Goal: Task Accomplishment & Management: Use online tool/utility

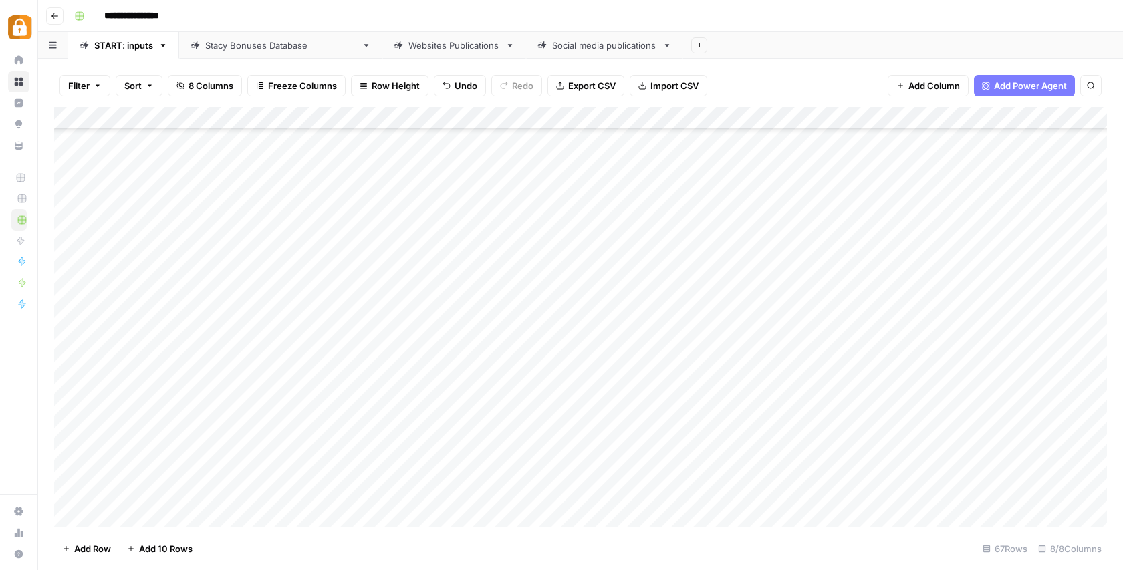
scroll to position [1113, 0]
click at [286, 142] on div "Add Column" at bounding box center [580, 317] width 1053 height 420
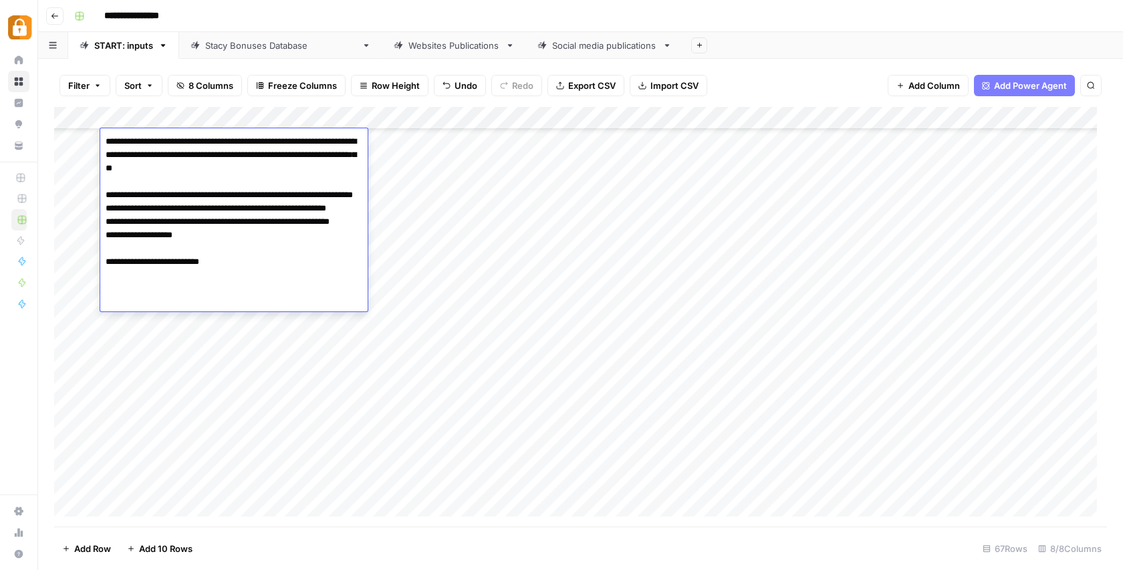
click at [286, 142] on textarea "**********" at bounding box center [233, 221] width 267 height 179
click at [394, 138] on div "Add Column" at bounding box center [580, 317] width 1053 height 420
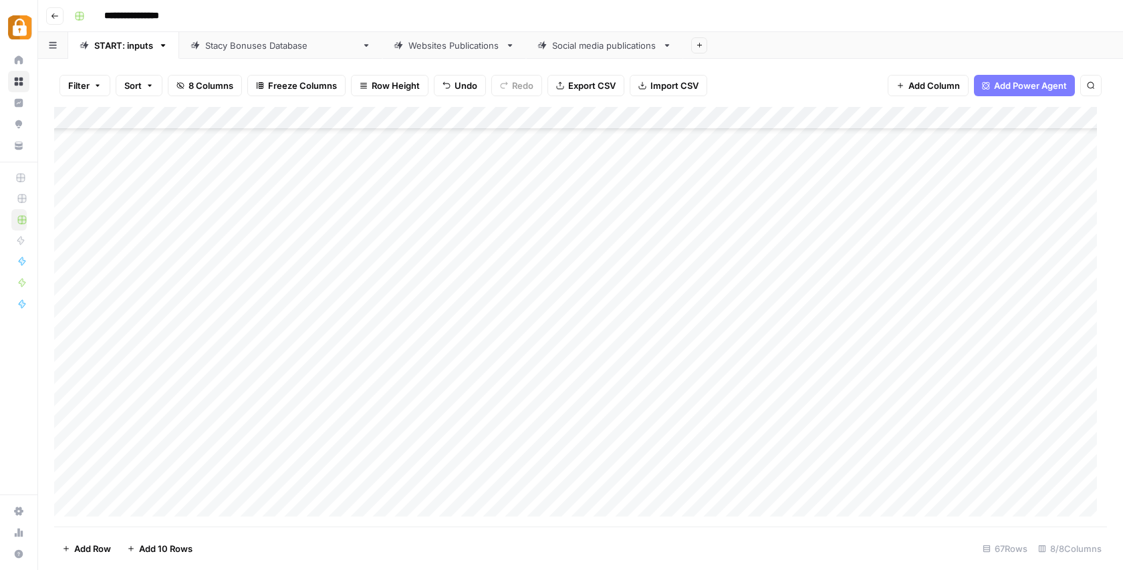
click at [265, 162] on div "Add Column" at bounding box center [580, 317] width 1053 height 420
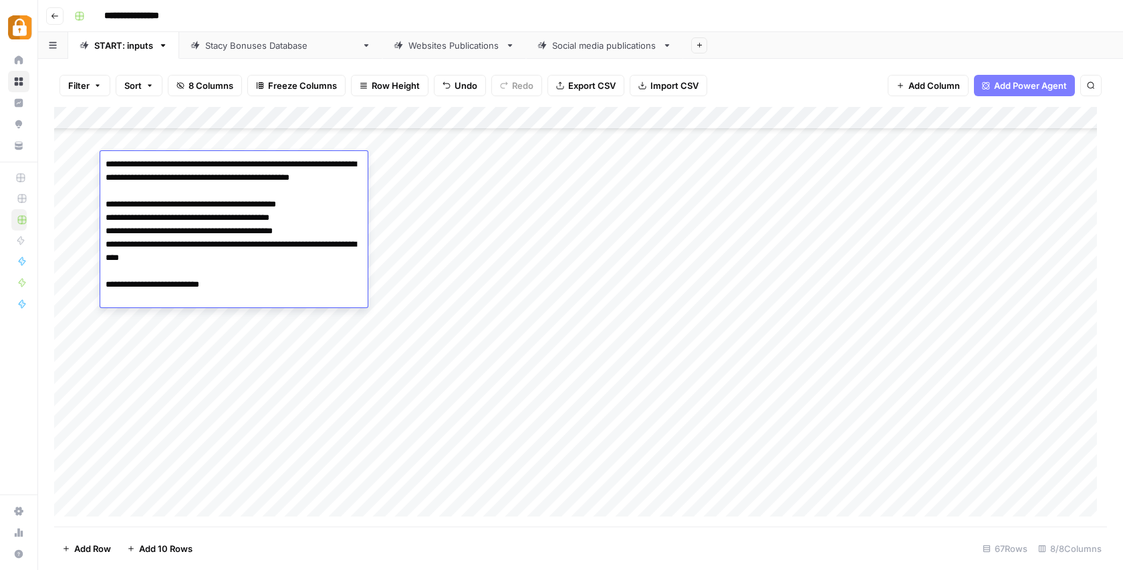
click at [397, 162] on div "Add Column" at bounding box center [580, 317] width 1053 height 420
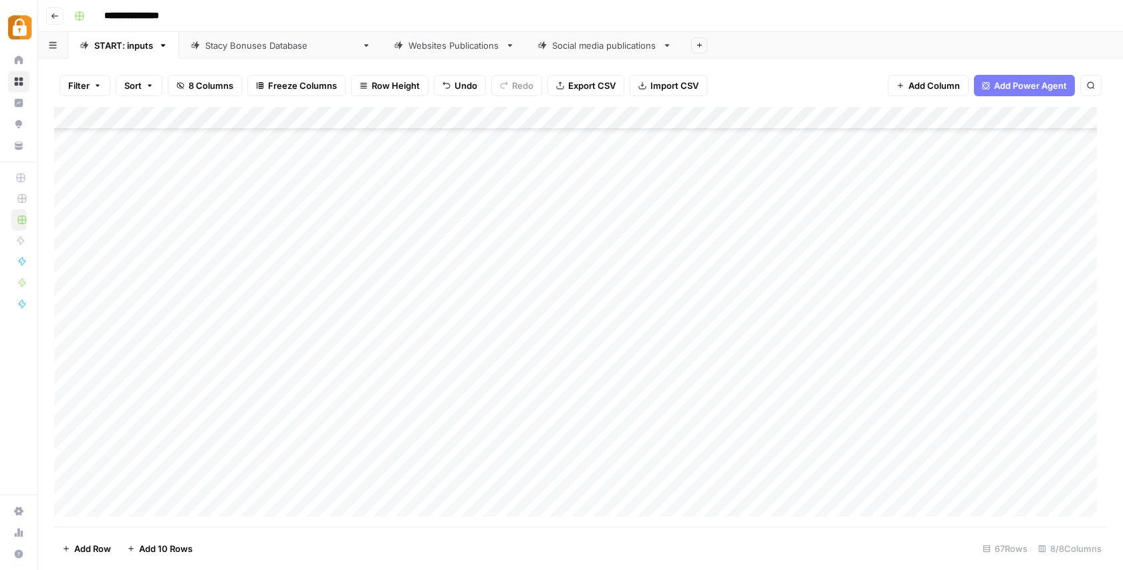
click at [272, 187] on div "Add Column" at bounding box center [580, 317] width 1053 height 420
click at [405, 189] on div "Add Column" at bounding box center [580, 317] width 1053 height 420
click at [257, 158] on div "Add Column" at bounding box center [580, 317] width 1053 height 420
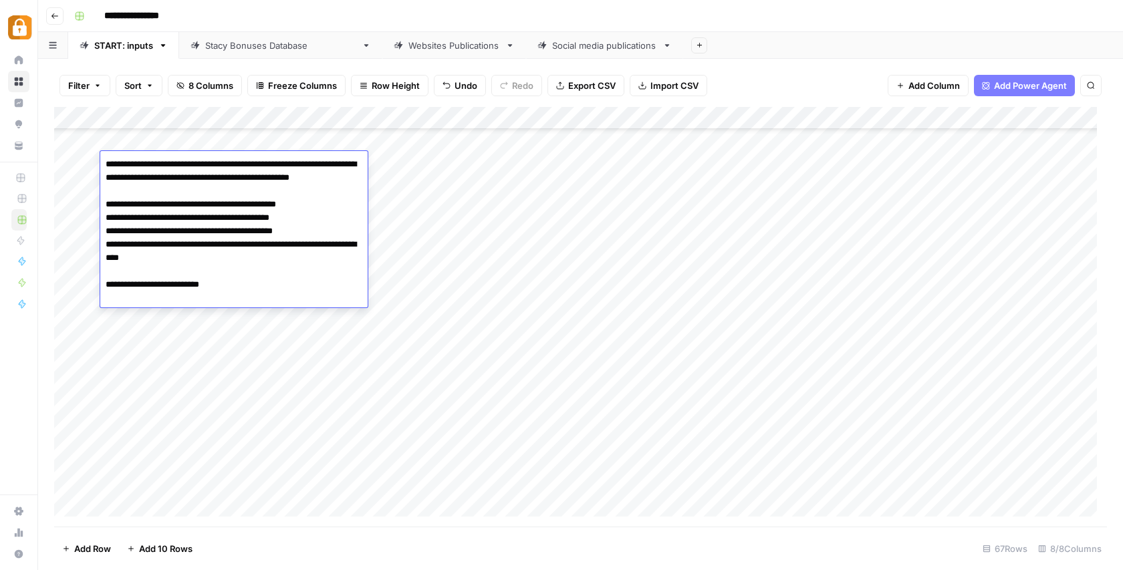
click at [257, 158] on textarea "**********" at bounding box center [233, 244] width 267 height 179
click at [257, 138] on div "Add Column" at bounding box center [580, 317] width 1053 height 420
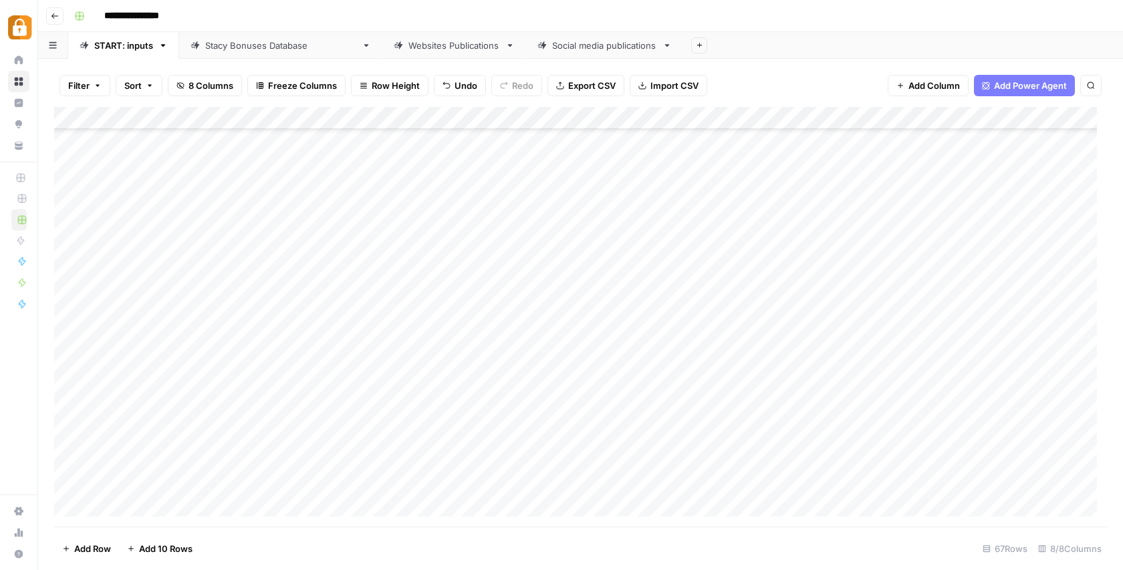
click at [257, 138] on div "Add Column" at bounding box center [580, 317] width 1053 height 420
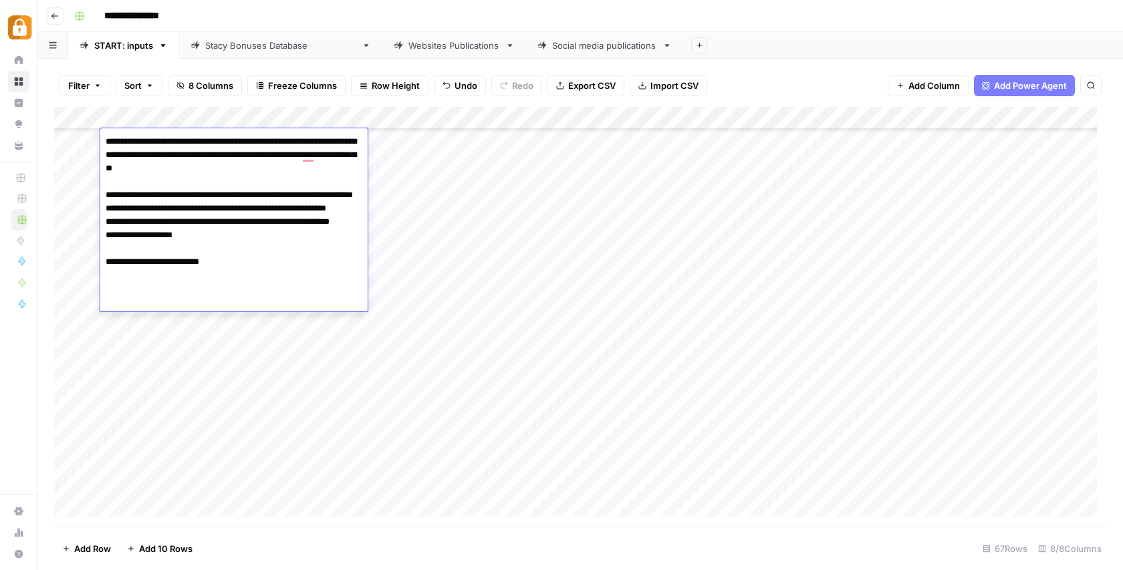
click at [401, 141] on div "Add Column" at bounding box center [580, 317] width 1053 height 420
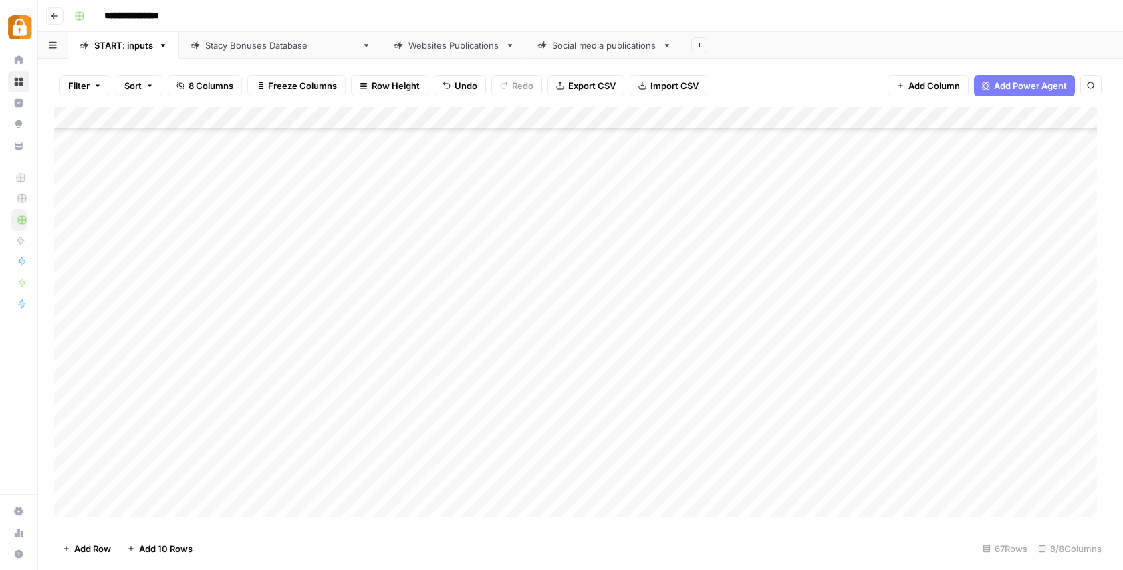
click at [259, 181] on div "Add Column" at bounding box center [580, 317] width 1053 height 420
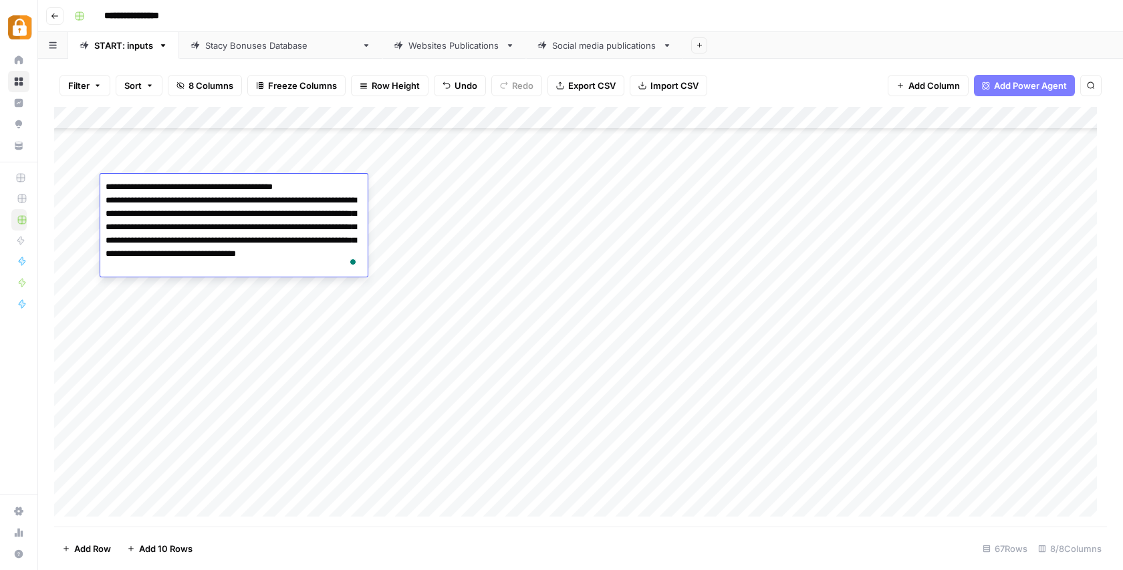
click at [398, 176] on div "Add Column" at bounding box center [580, 317] width 1053 height 420
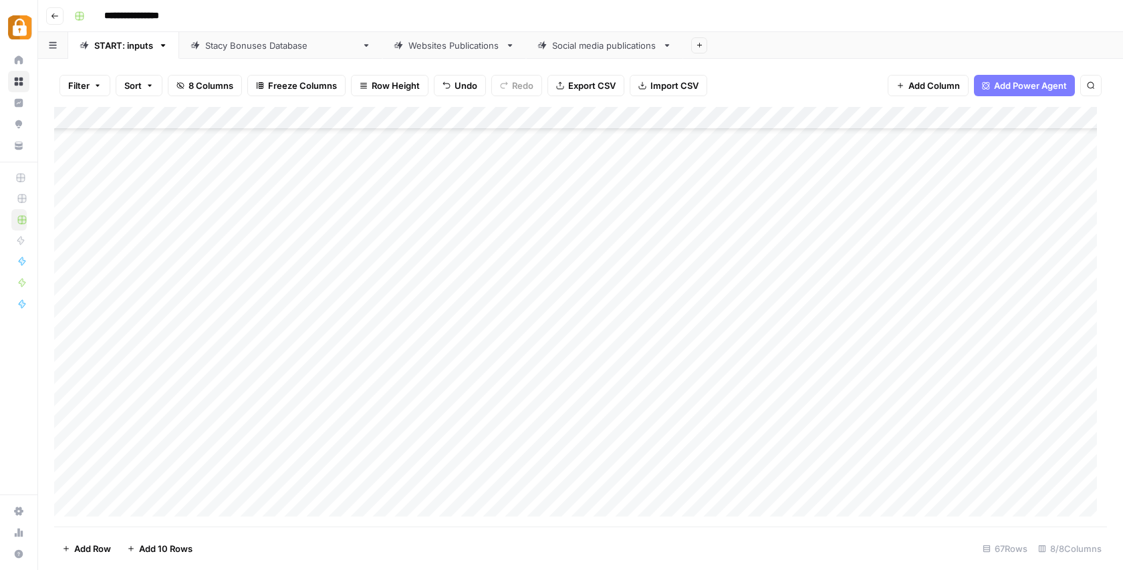
scroll to position [1073, 0]
click at [292, 160] on div "Add Column" at bounding box center [580, 317] width 1053 height 420
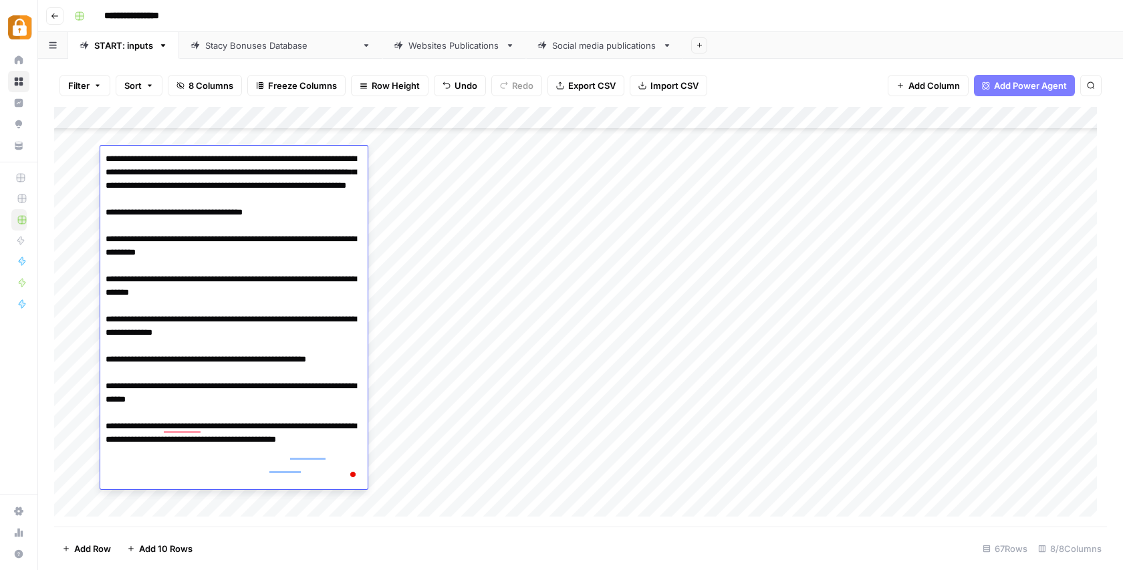
click at [378, 160] on div "Add Column" at bounding box center [580, 317] width 1053 height 420
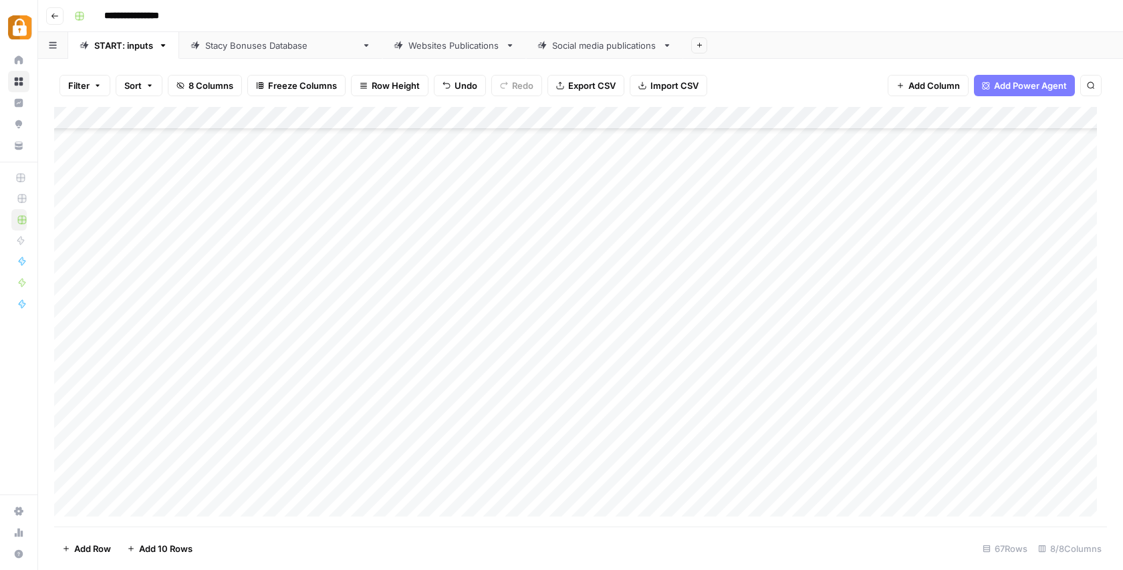
click at [266, 49] on div "[PERSON_NAME] Bonuses Database" at bounding box center [280, 45] width 151 height 13
click at [413, 49] on div "Websites Publications" at bounding box center [455, 45] width 92 height 13
click at [788, 435] on div "Add Column" at bounding box center [580, 317] width 1053 height 420
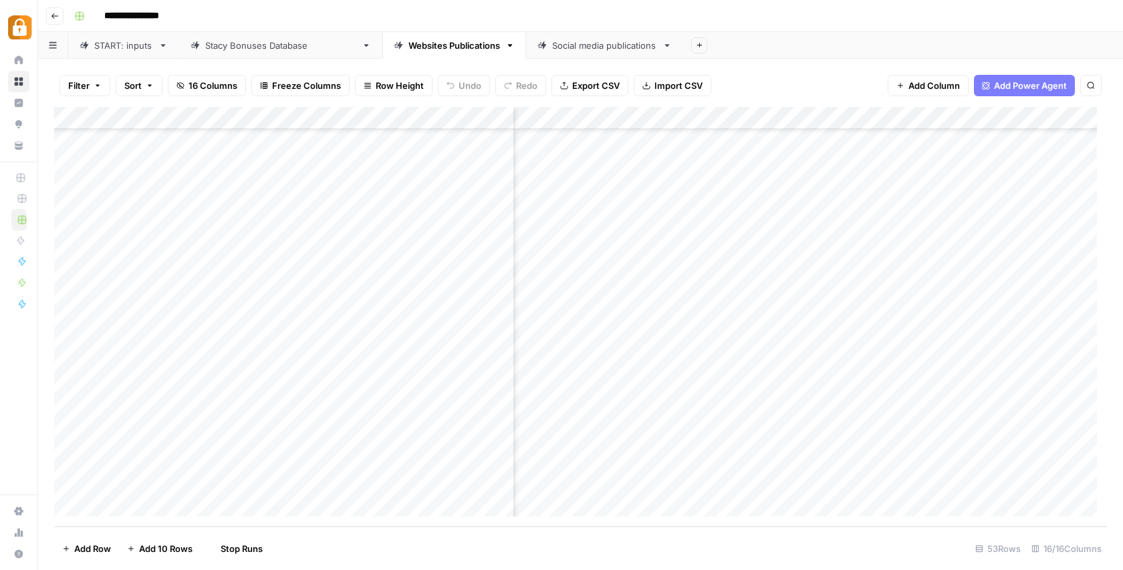
click at [785, 459] on div "Add Column" at bounding box center [580, 317] width 1053 height 420
click at [784, 483] on div "Add Column" at bounding box center [580, 317] width 1053 height 420
click at [1008, 438] on div "Add Column" at bounding box center [580, 317] width 1053 height 420
click at [1007, 459] on div "Add Column" at bounding box center [580, 317] width 1053 height 420
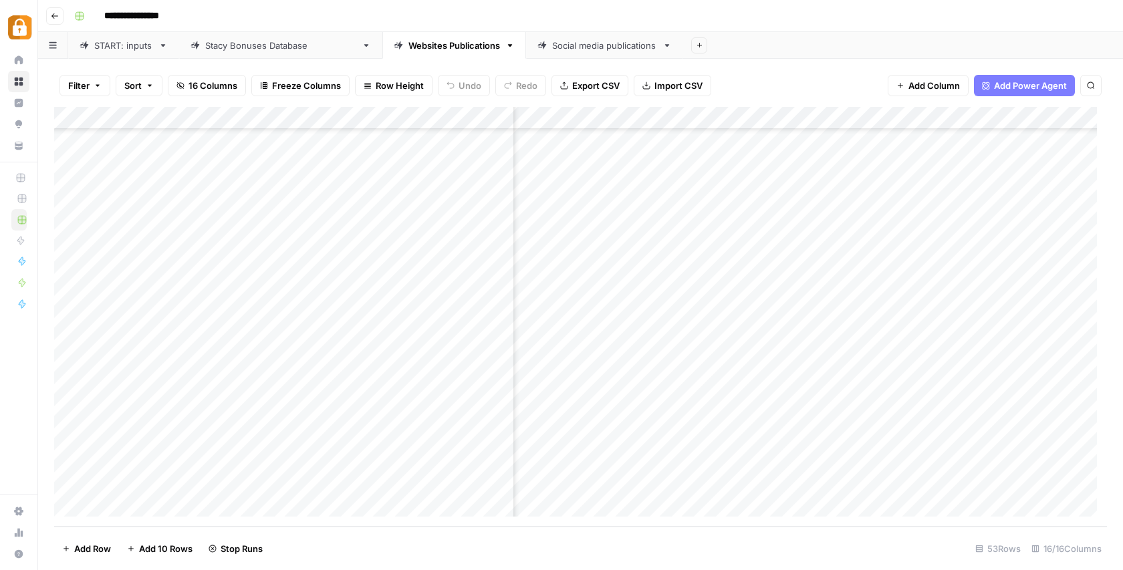
click at [1005, 481] on div "Add Column" at bounding box center [580, 317] width 1053 height 420
click at [111, 48] on div "START: inputs" at bounding box center [123, 45] width 59 height 13
click at [150, 503] on div "Add Column" at bounding box center [580, 317] width 1053 height 420
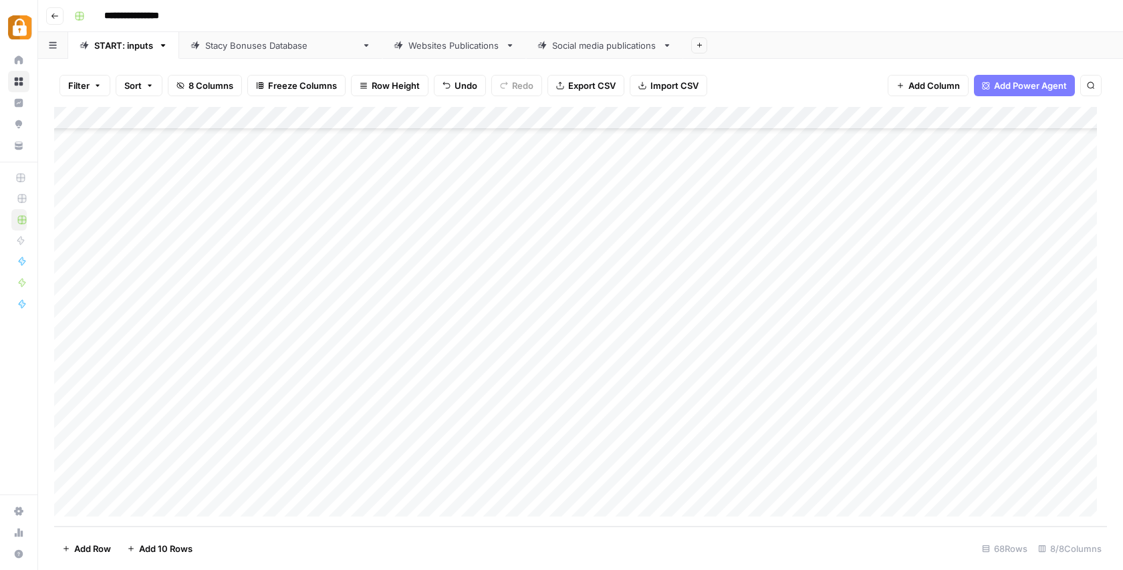
click at [150, 503] on div "Add Column" at bounding box center [580, 317] width 1053 height 420
click at [149, 503] on div "Add Column" at bounding box center [580, 317] width 1053 height 420
click at [253, 199] on div "Add Column" at bounding box center [580, 317] width 1053 height 420
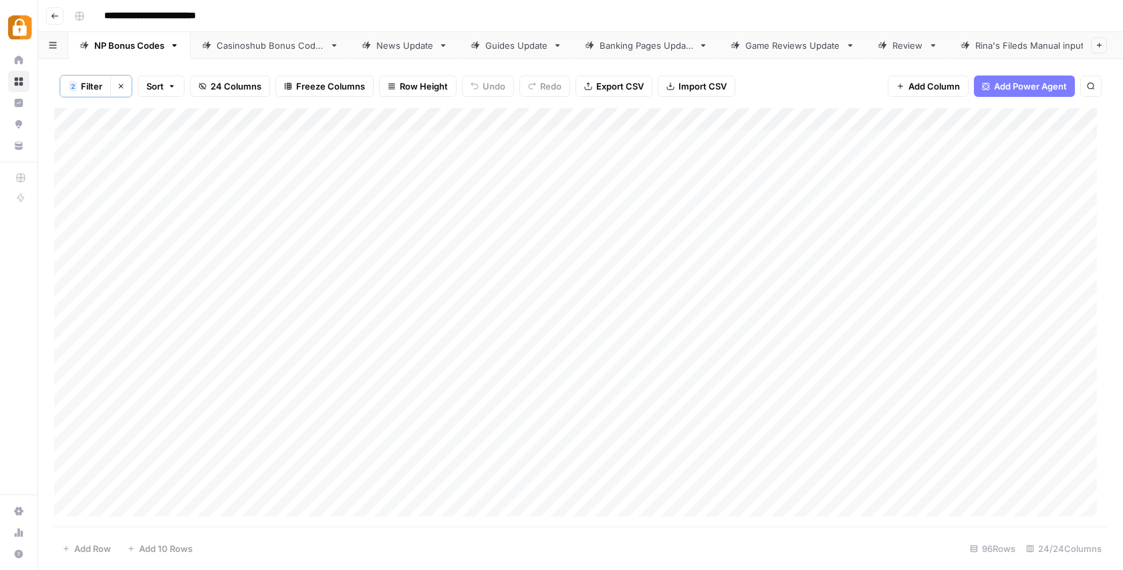
click at [786, 255] on div "Add Column" at bounding box center [580, 317] width 1053 height 419
